Goal: Task Accomplishment & Management: Manage account settings

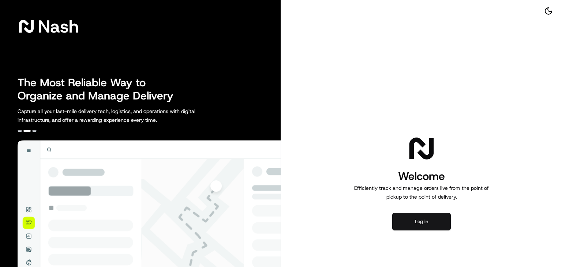
click at [401, 229] on button "Log in" at bounding box center [421, 222] width 59 height 18
